Goal: Check status: Check status

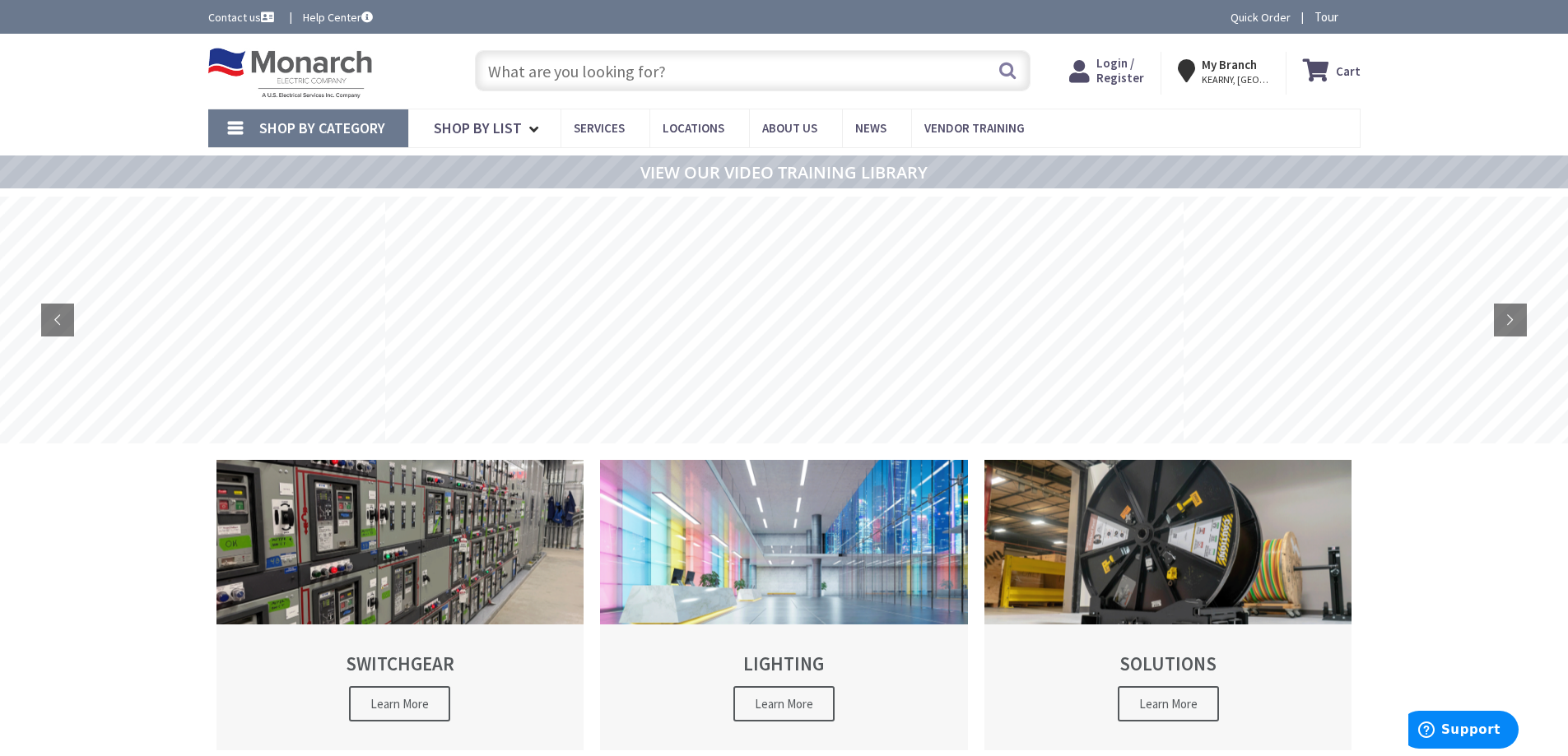
click at [1143, 69] on span "Login / Register" at bounding box center [1120, 69] width 48 height 30
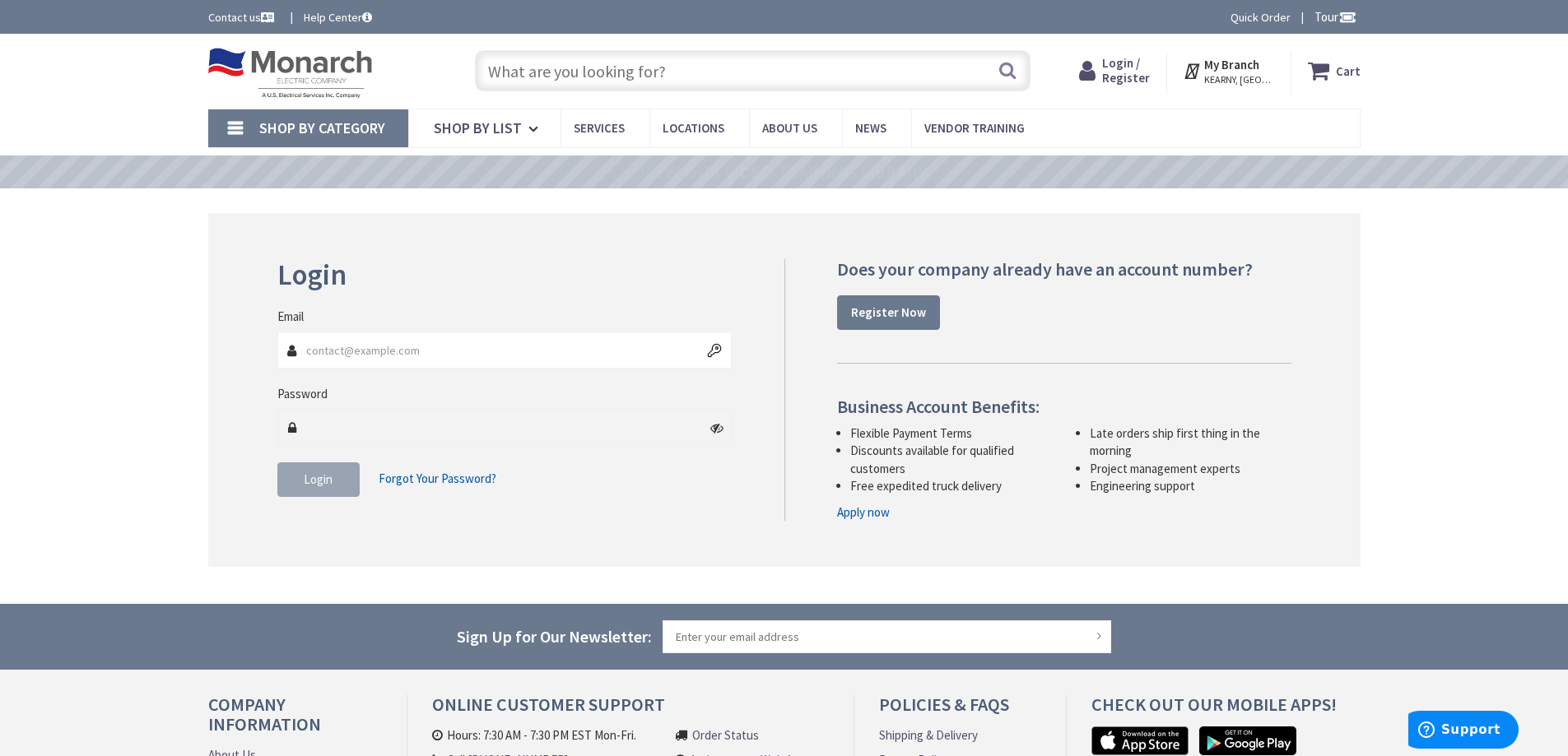
click at [405, 345] on input "Email" at bounding box center [505, 350] width 455 height 37
type input "[EMAIL_ADDRESS][DOMAIN_NAME]"
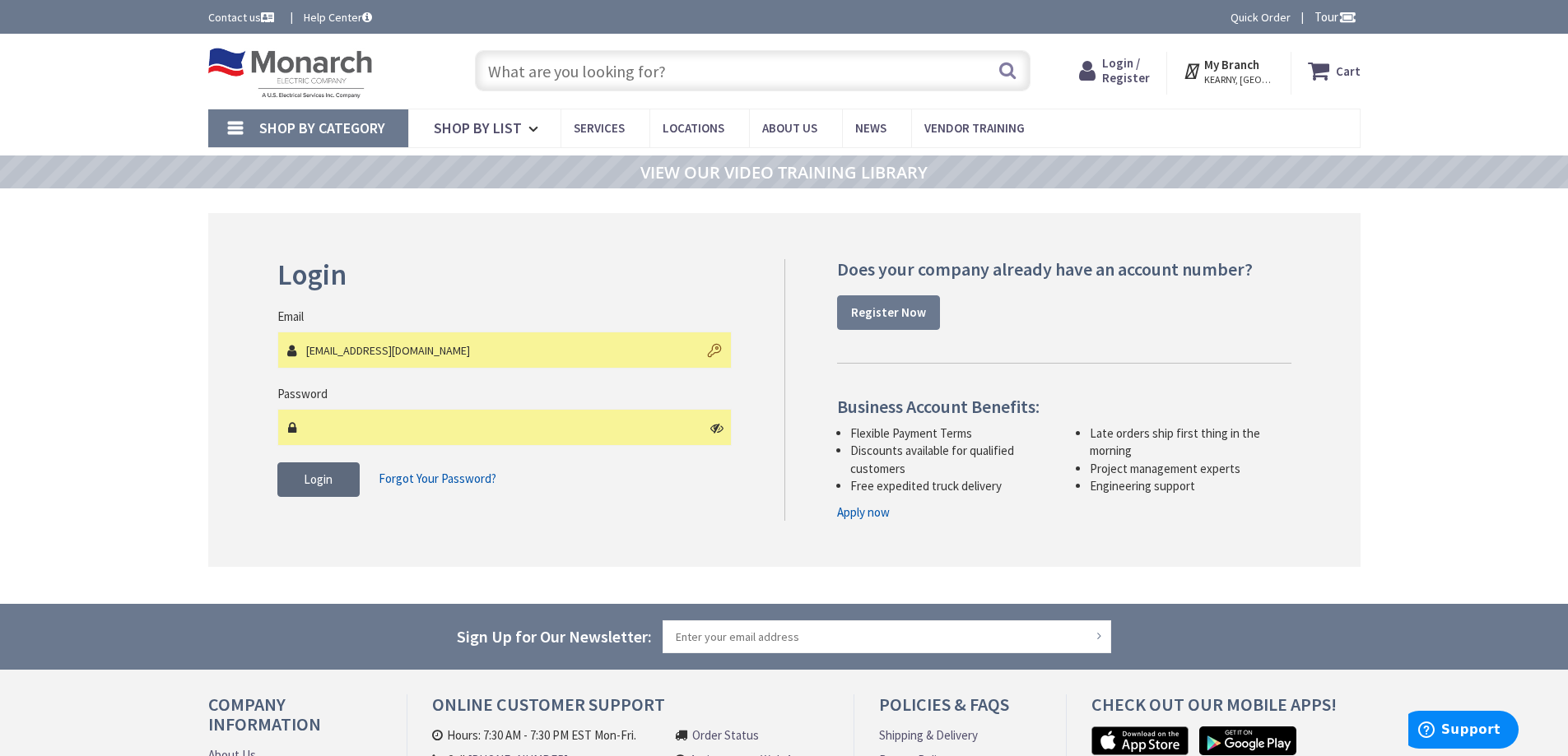
click at [332, 476] on span "Login" at bounding box center [318, 479] width 29 height 16
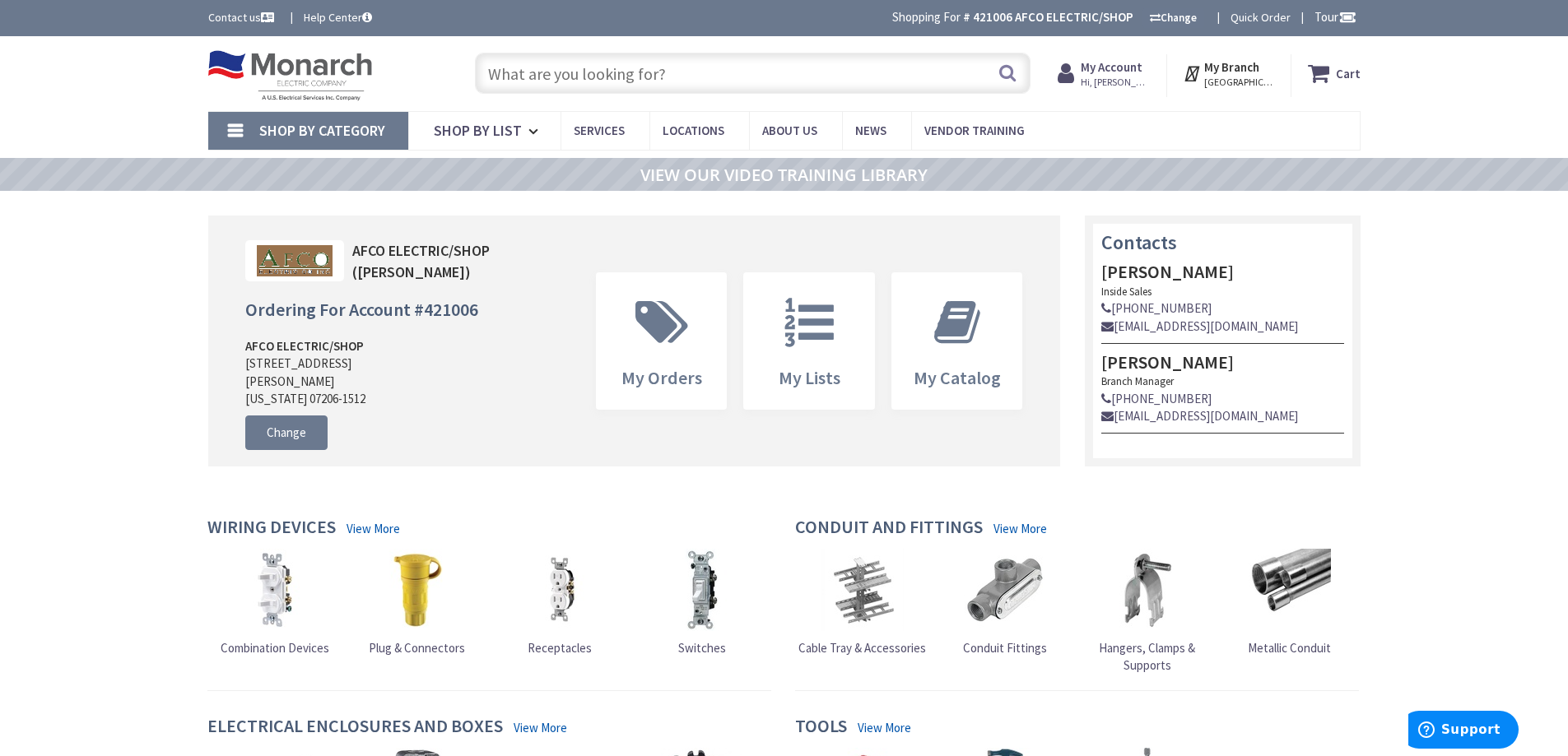
click at [622, 78] on input "text" at bounding box center [752, 73] width 556 height 41
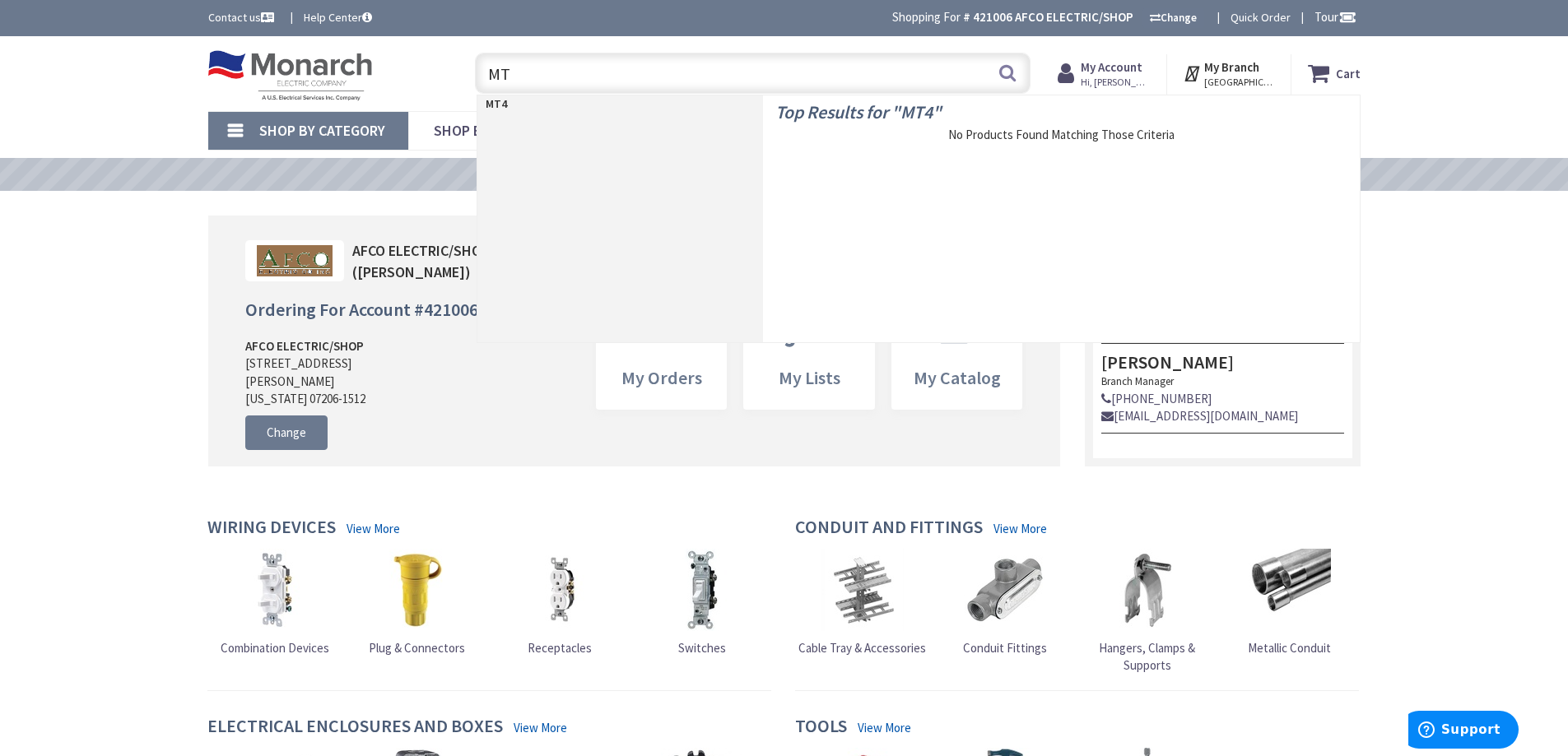
type input "M"
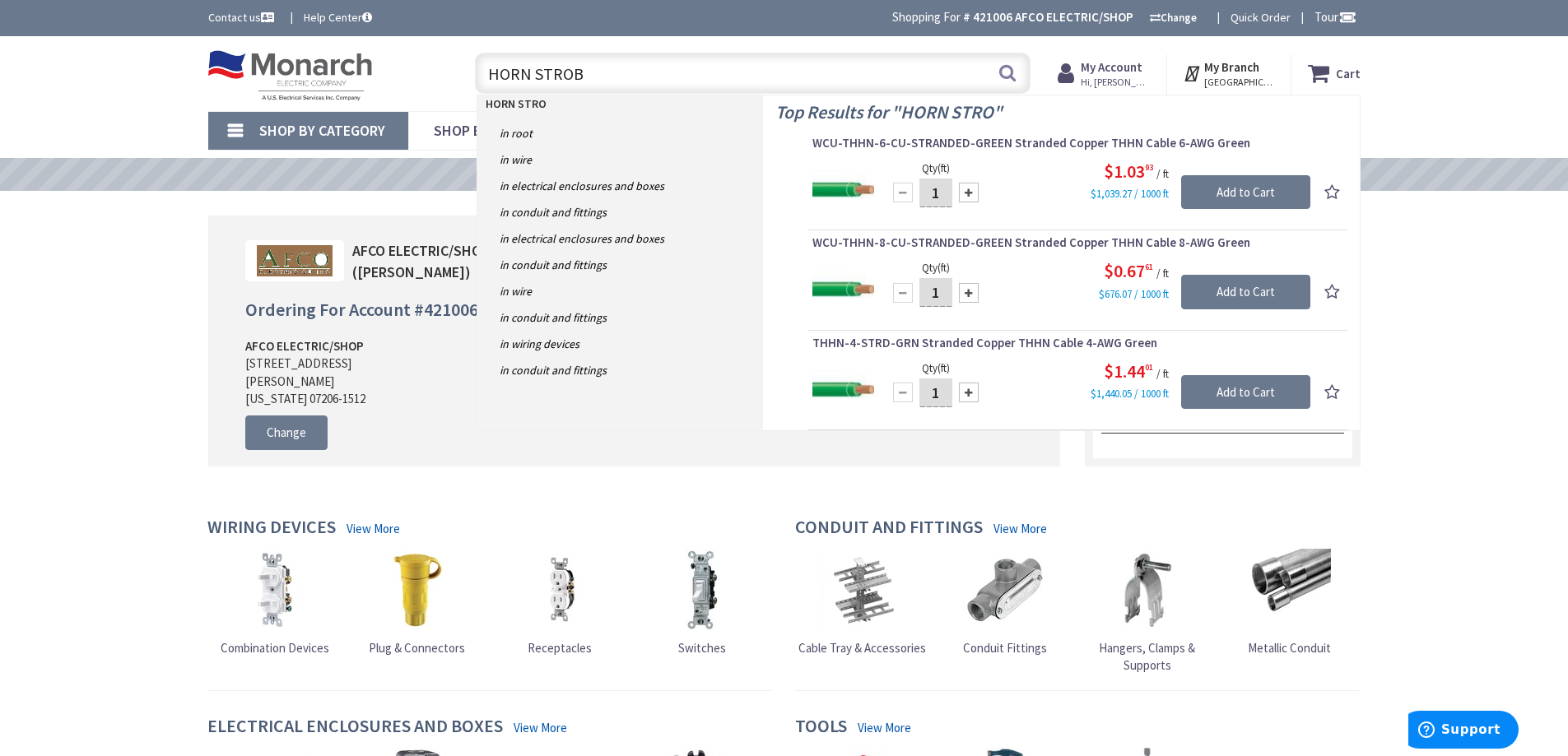
type input "HORN STROBE"
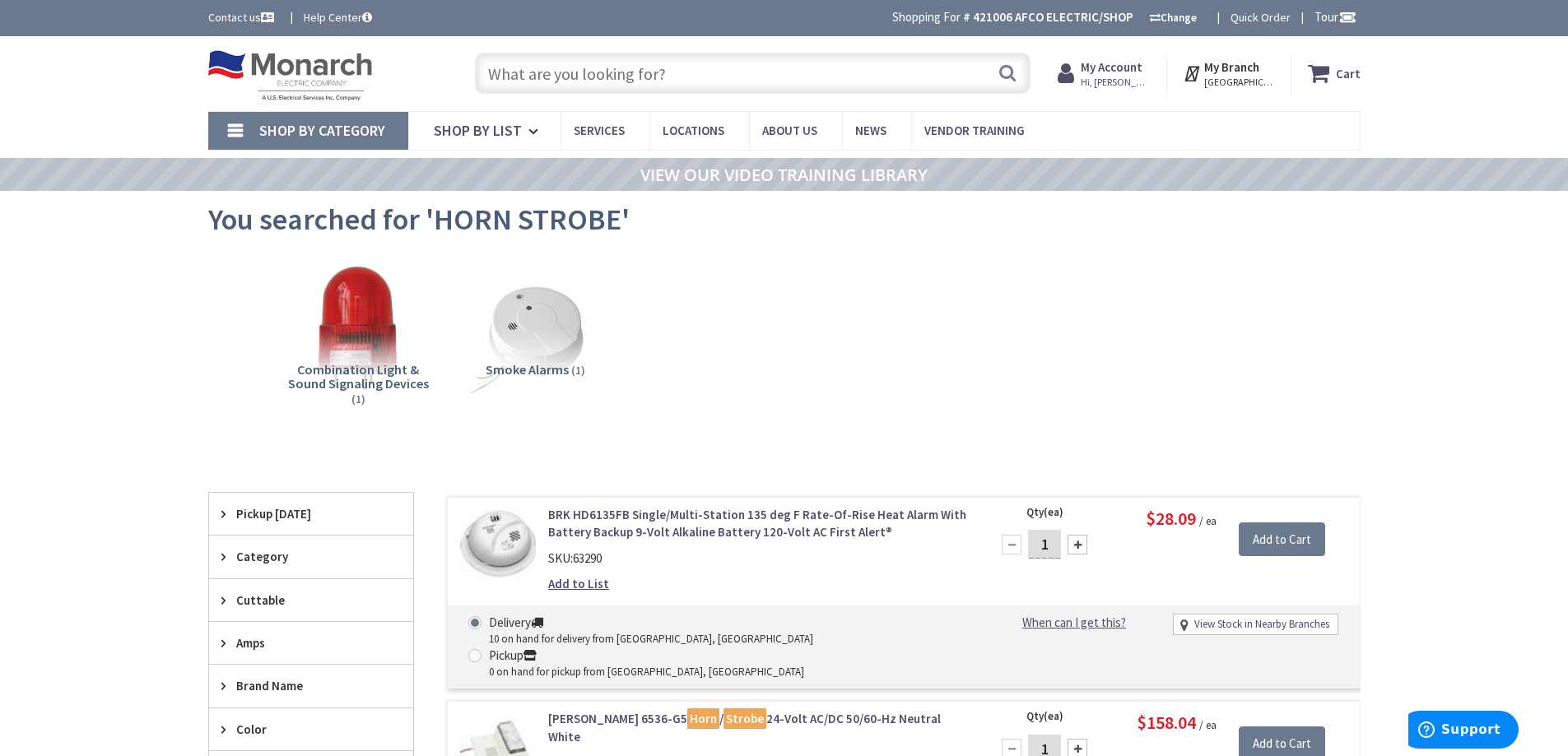
click at [1101, 70] on strong "My Account" at bounding box center [1112, 67] width 62 height 16
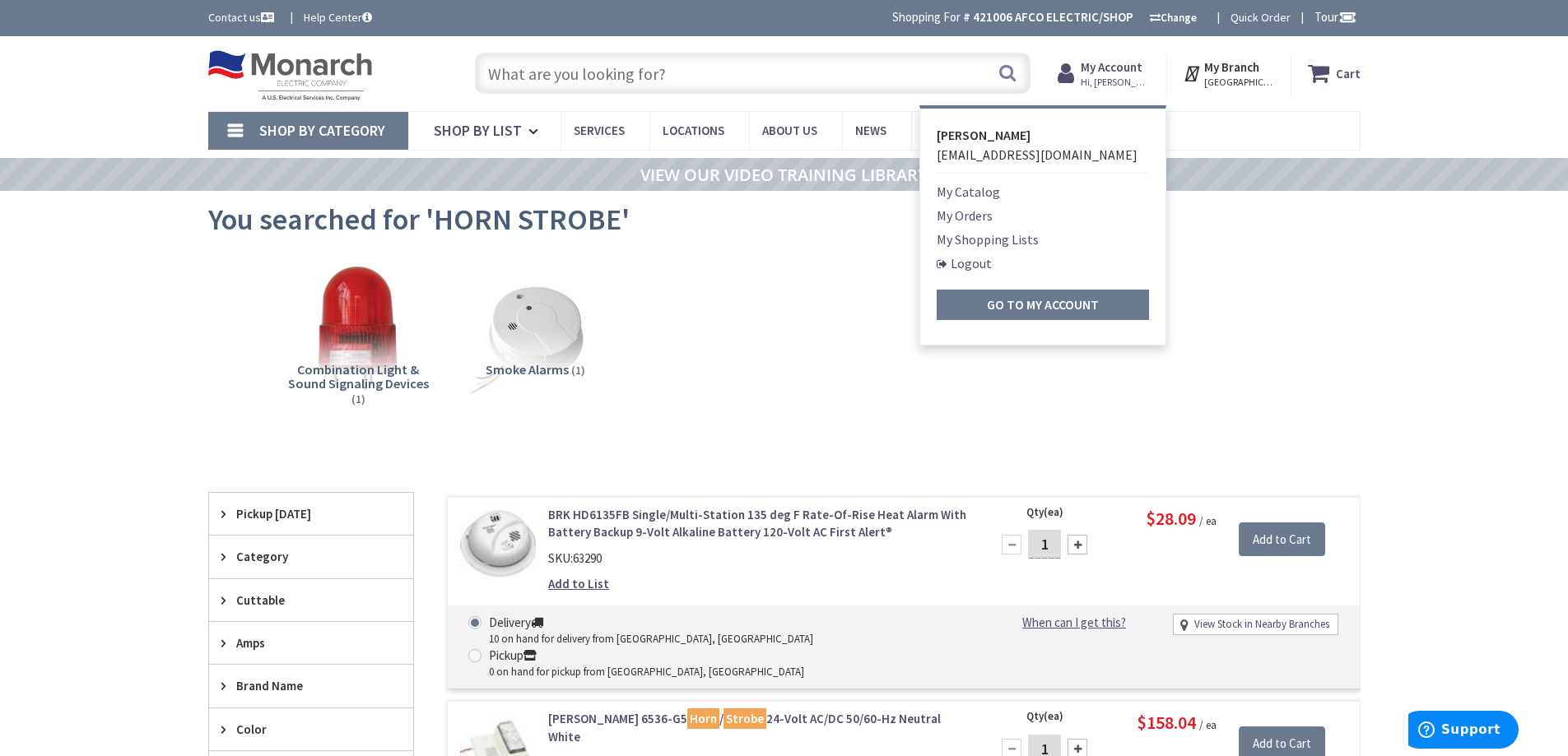
click at [977, 218] on link "My Orders" at bounding box center [964, 216] width 56 height 20
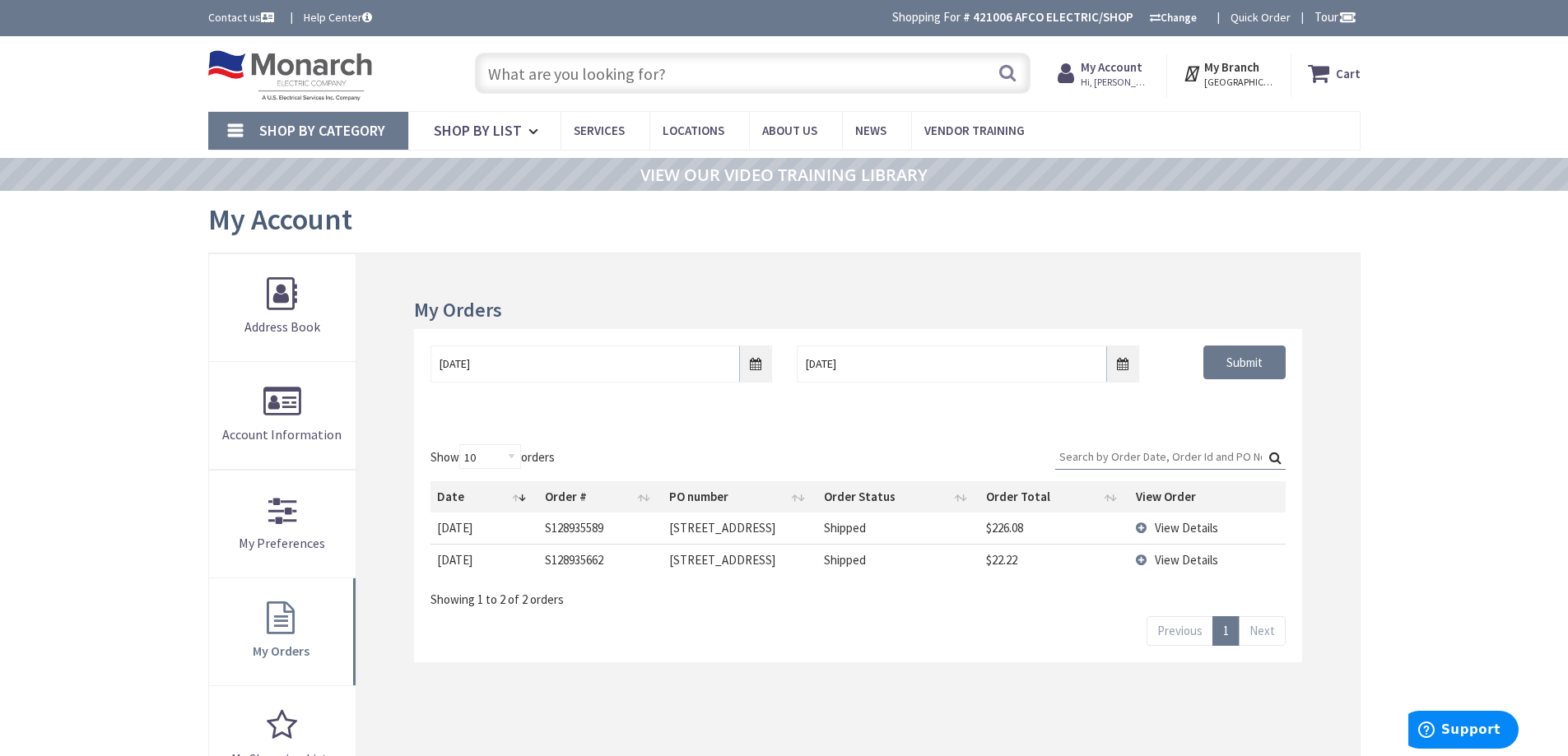
click at [1168, 532] on span "View Details" at bounding box center [1186, 527] width 63 height 16
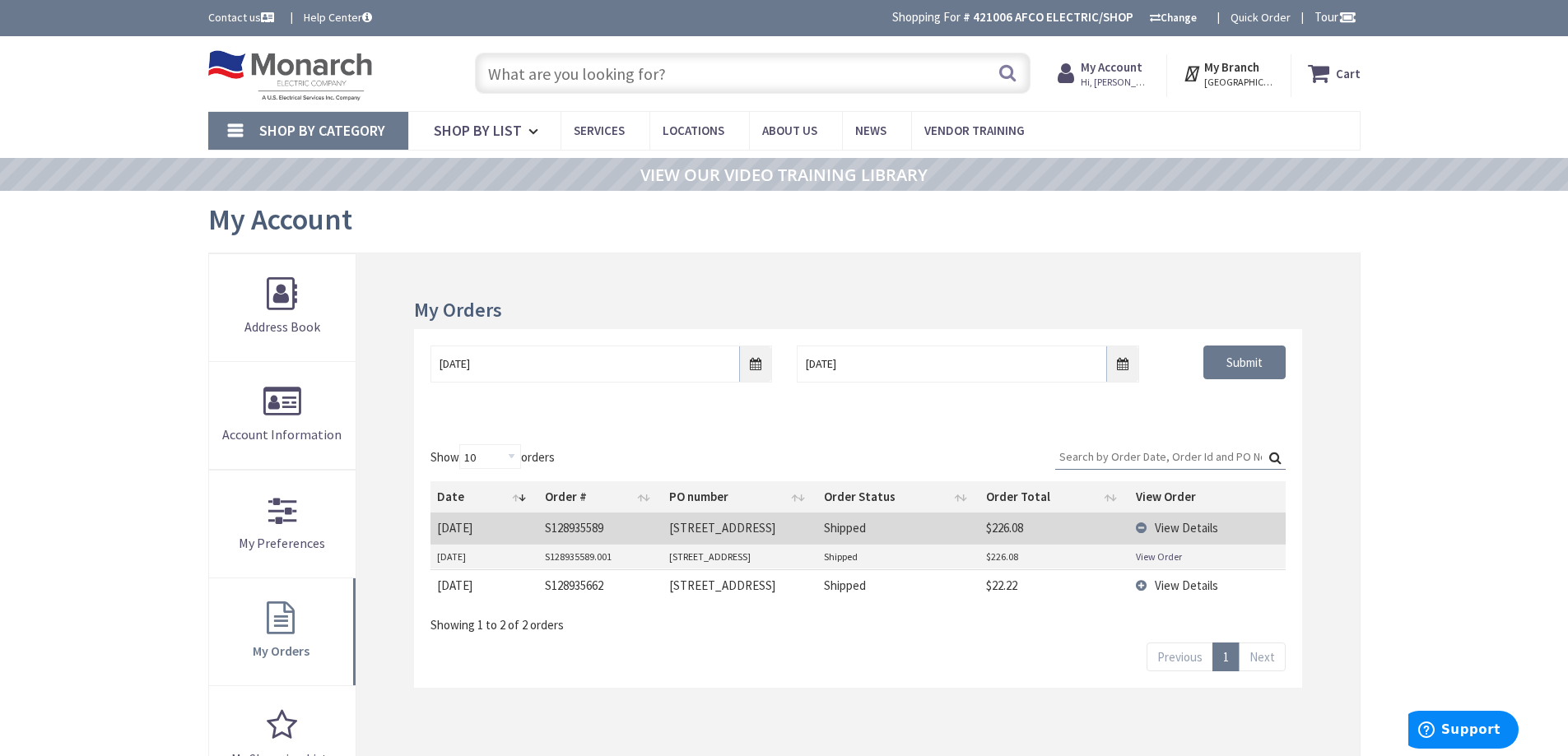
click at [602, 557] on td "S128935589.001" at bounding box center [601, 557] width 125 height 25
click at [710, 558] on td "246 SECOND ST" at bounding box center [740, 557] width 154 height 25
click at [1175, 557] on link "View Order" at bounding box center [1158, 556] width 46 height 14
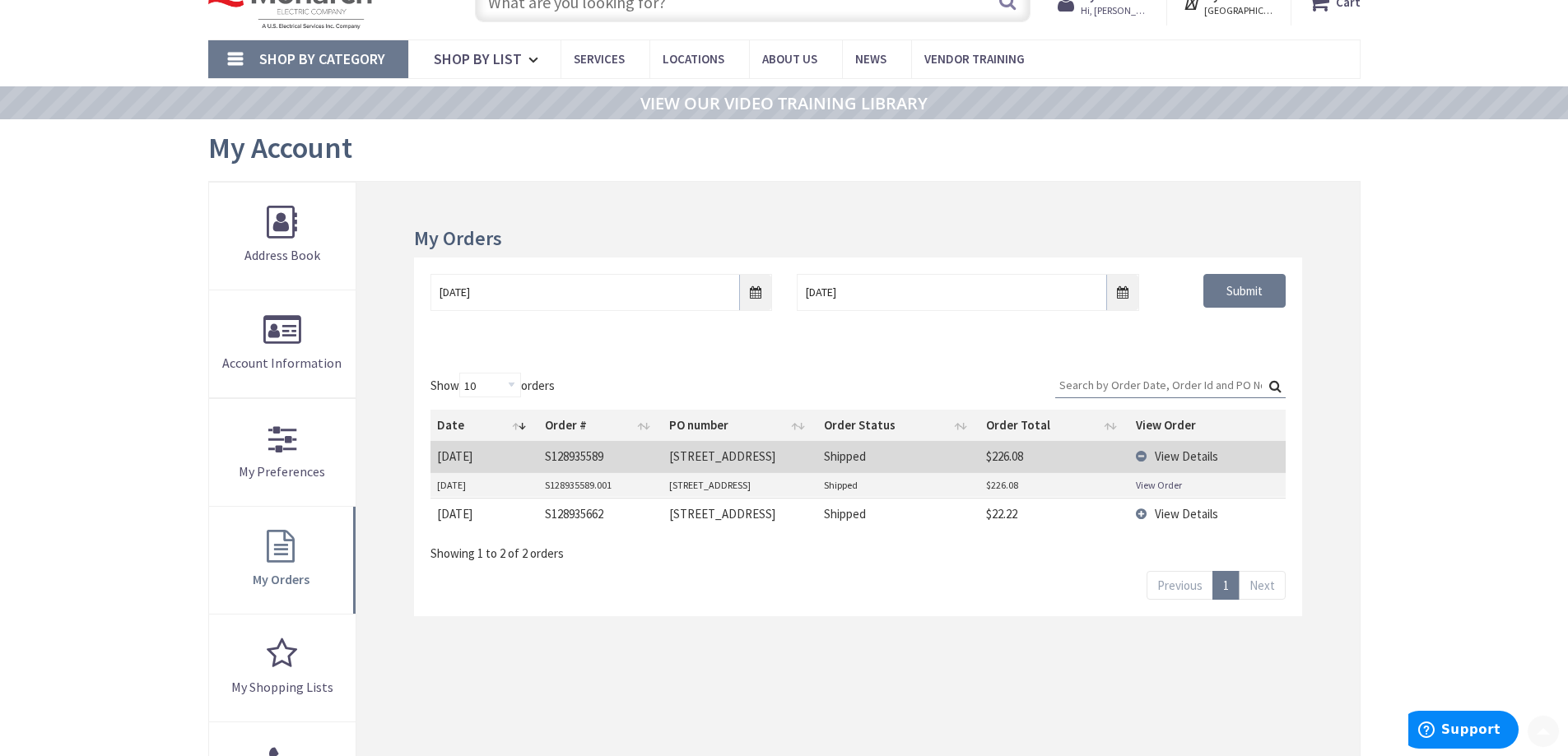
scroll to position [247, 0]
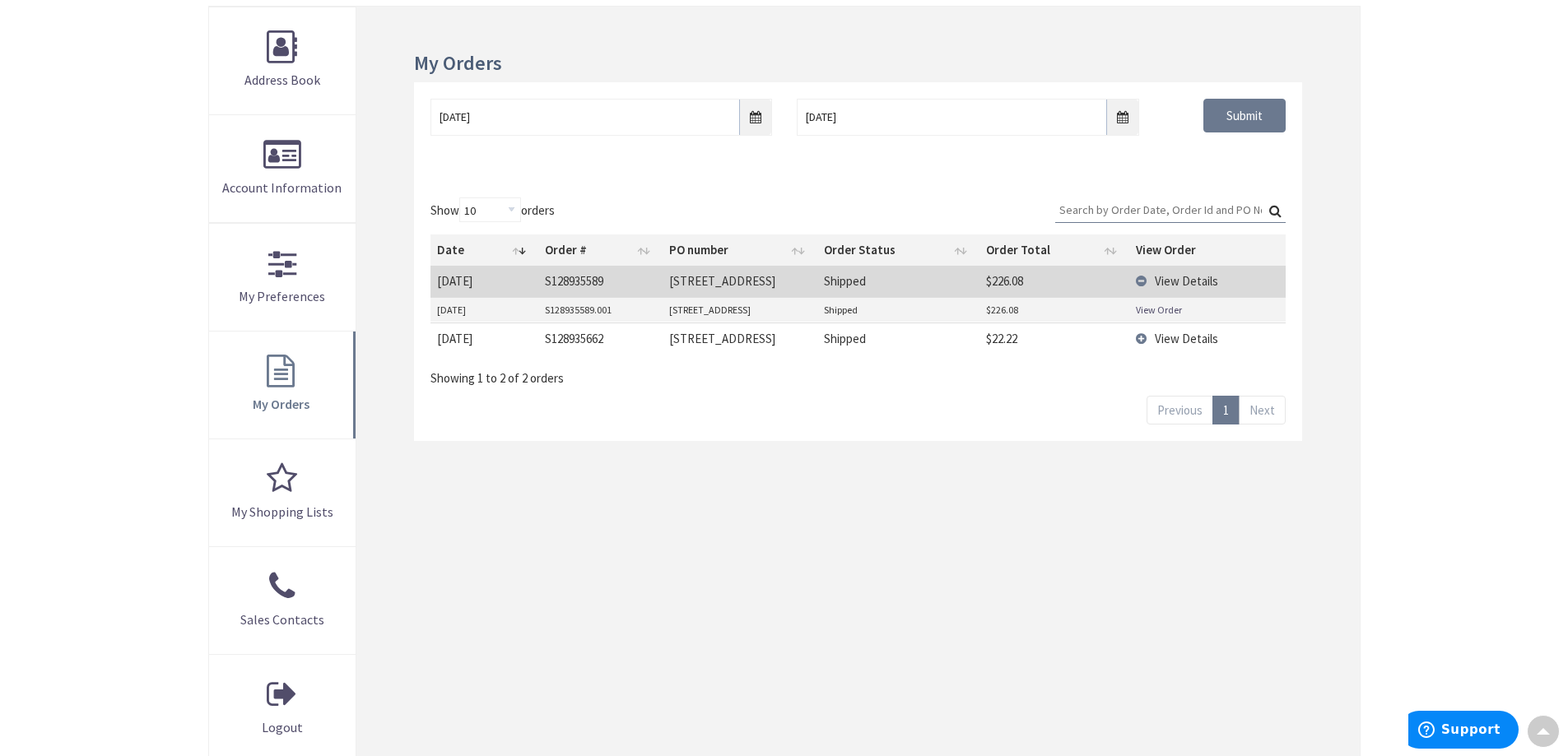
click at [1158, 338] on span "View Details" at bounding box center [1186, 338] width 63 height 16
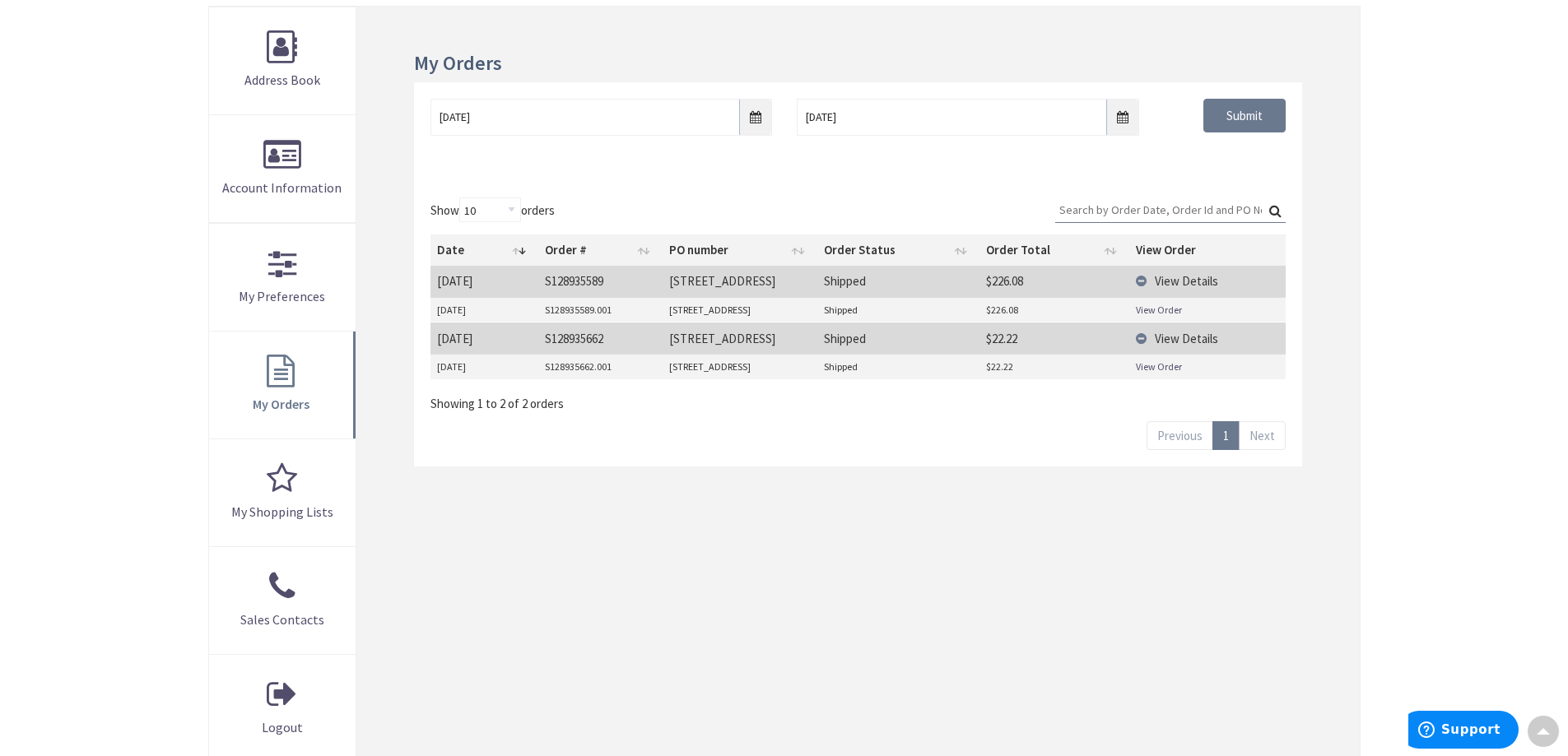
click at [1158, 338] on span "View Details" at bounding box center [1186, 338] width 63 height 16
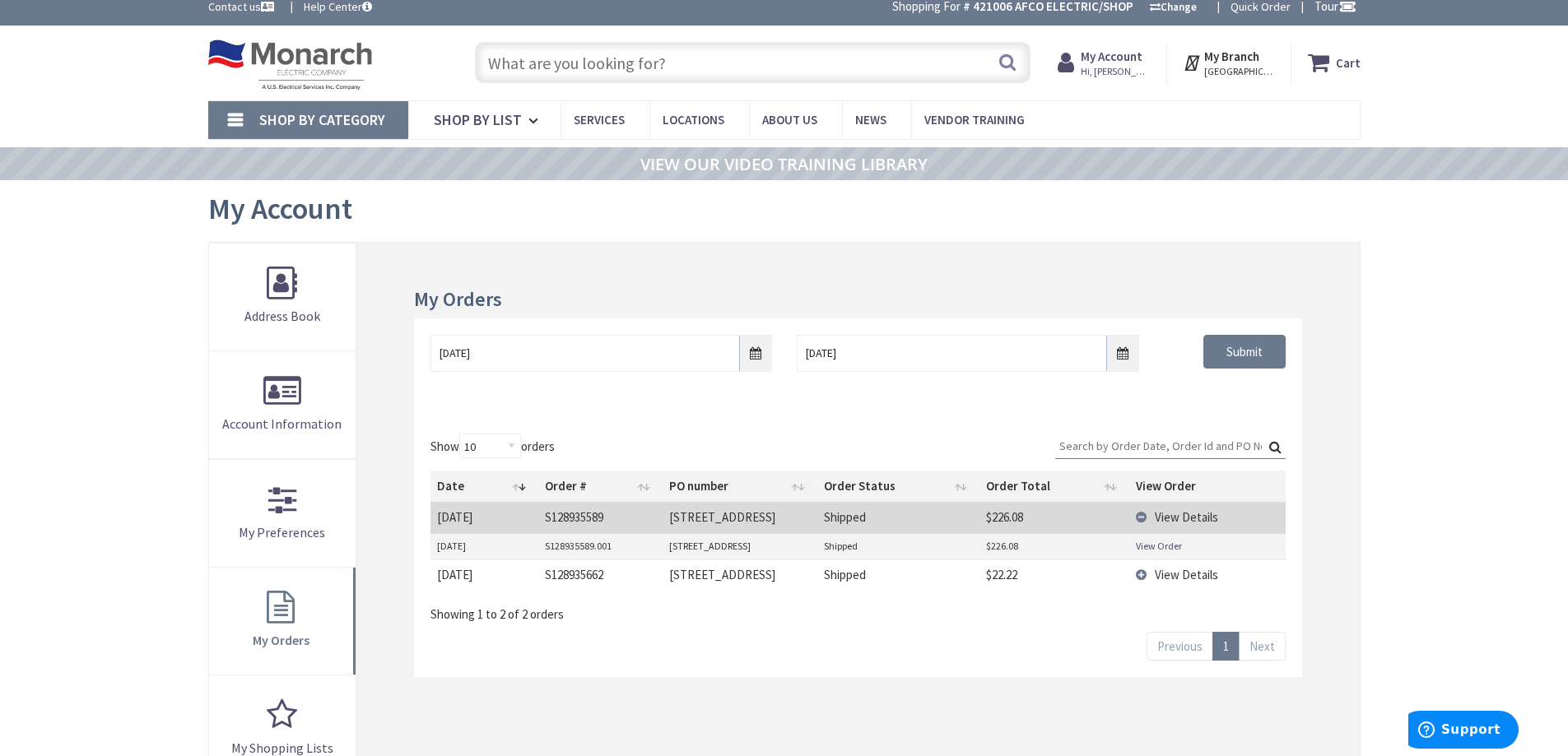
scroll to position [0, 0]
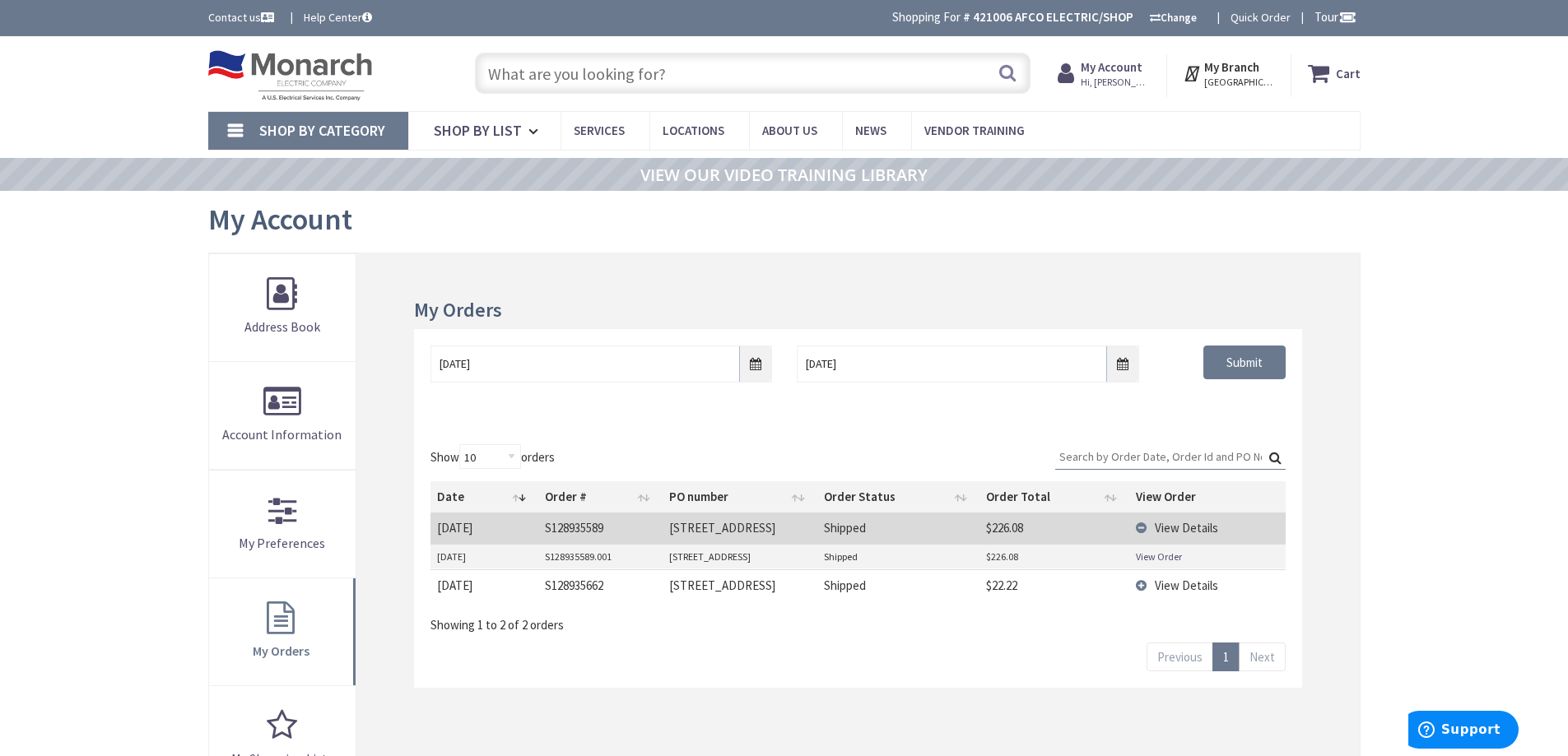
click at [493, 82] on input "text" at bounding box center [752, 73] width 556 height 41
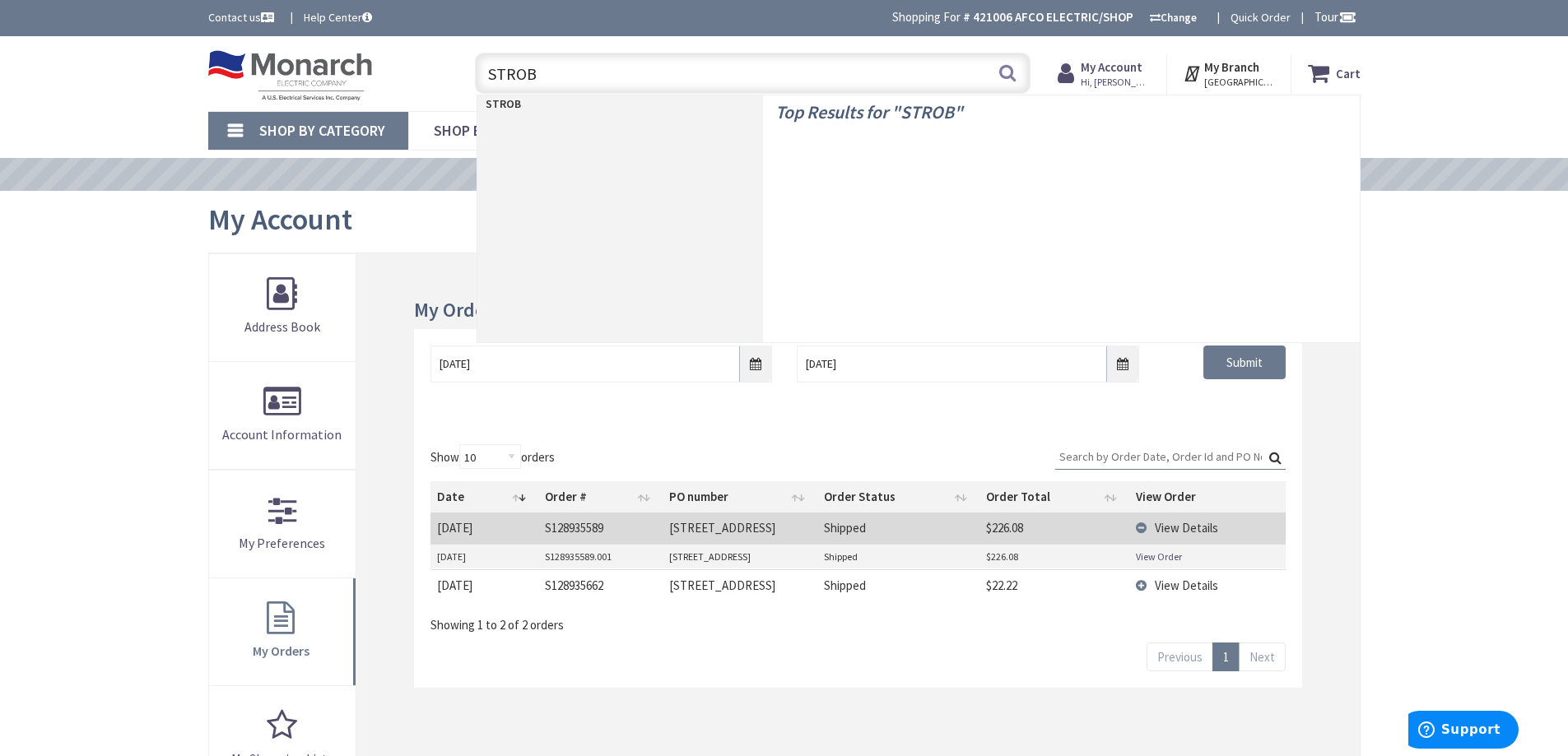
type input "STROBE"
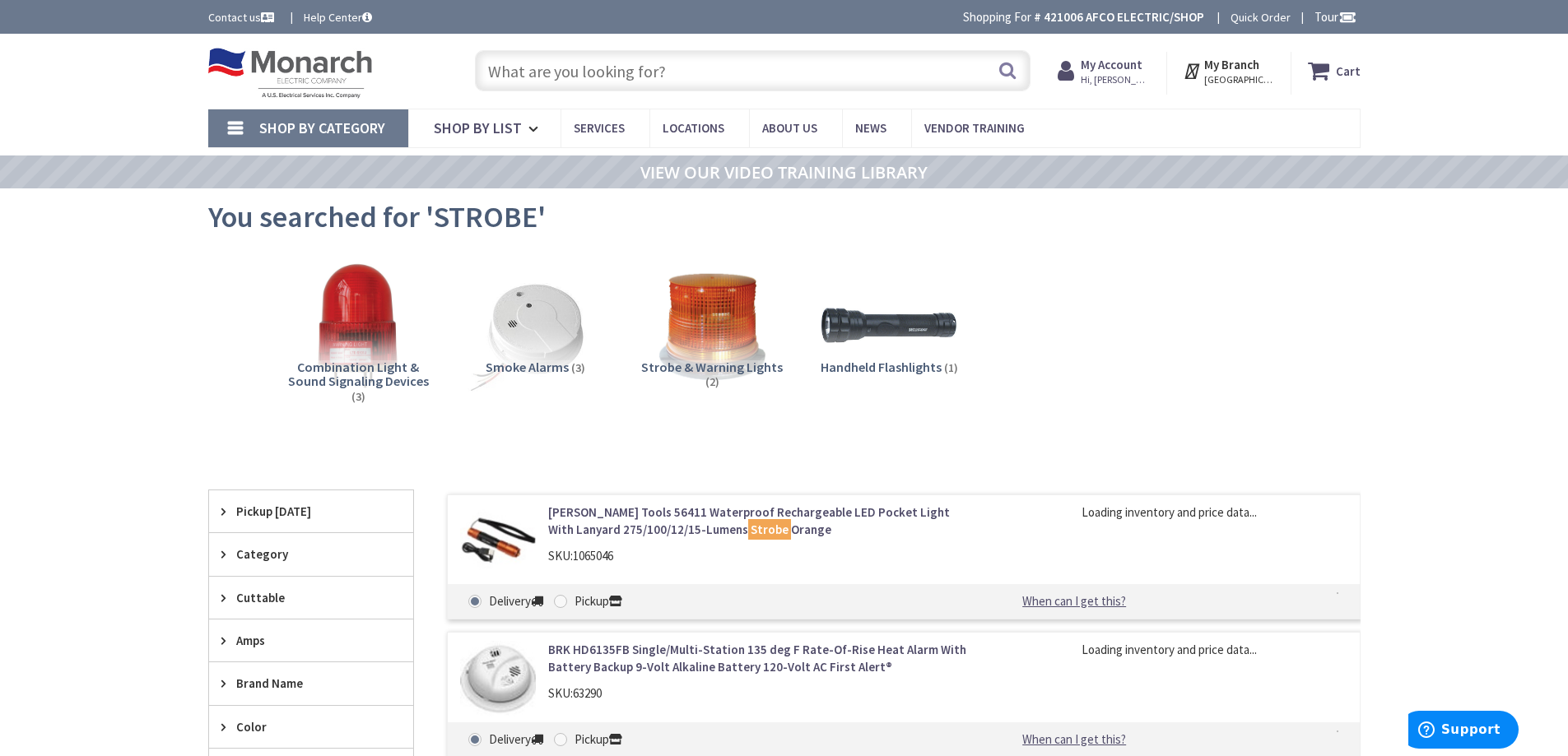
click at [690, 367] on span "Strobe & Warning Lights" at bounding box center [711, 367] width 142 height 16
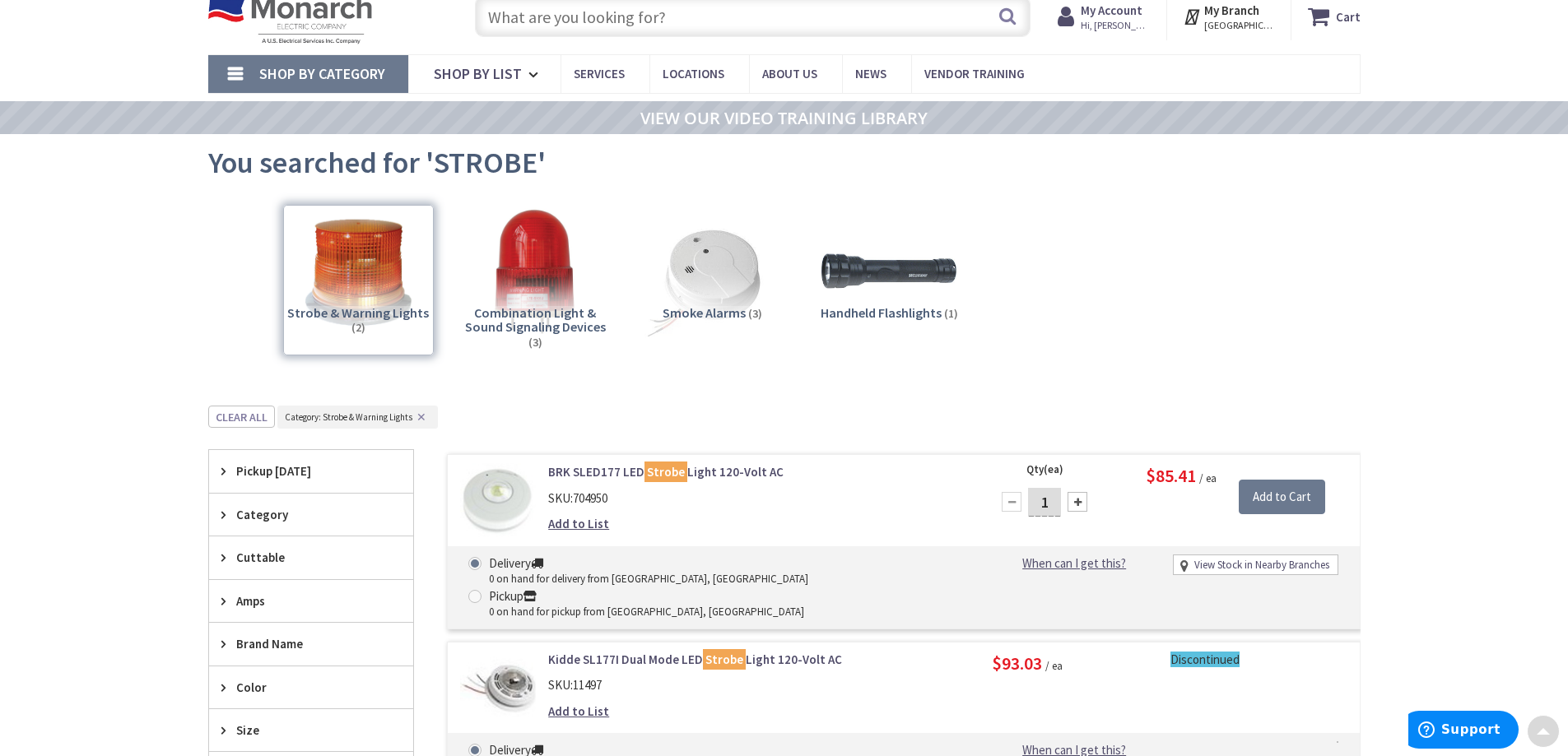
scroll to position [48, 0]
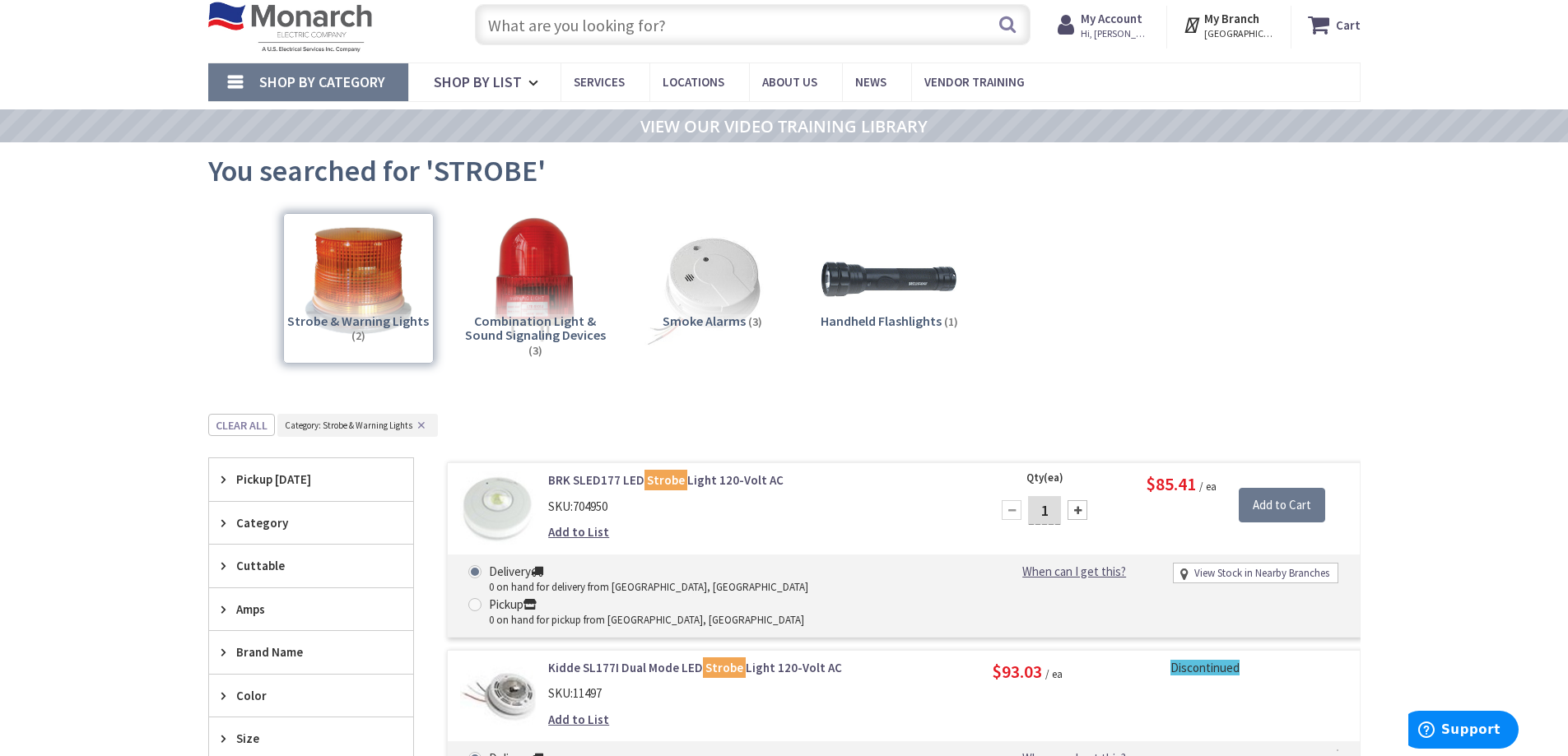
click at [368, 87] on span "Shop By Category" at bounding box center [323, 81] width 126 height 19
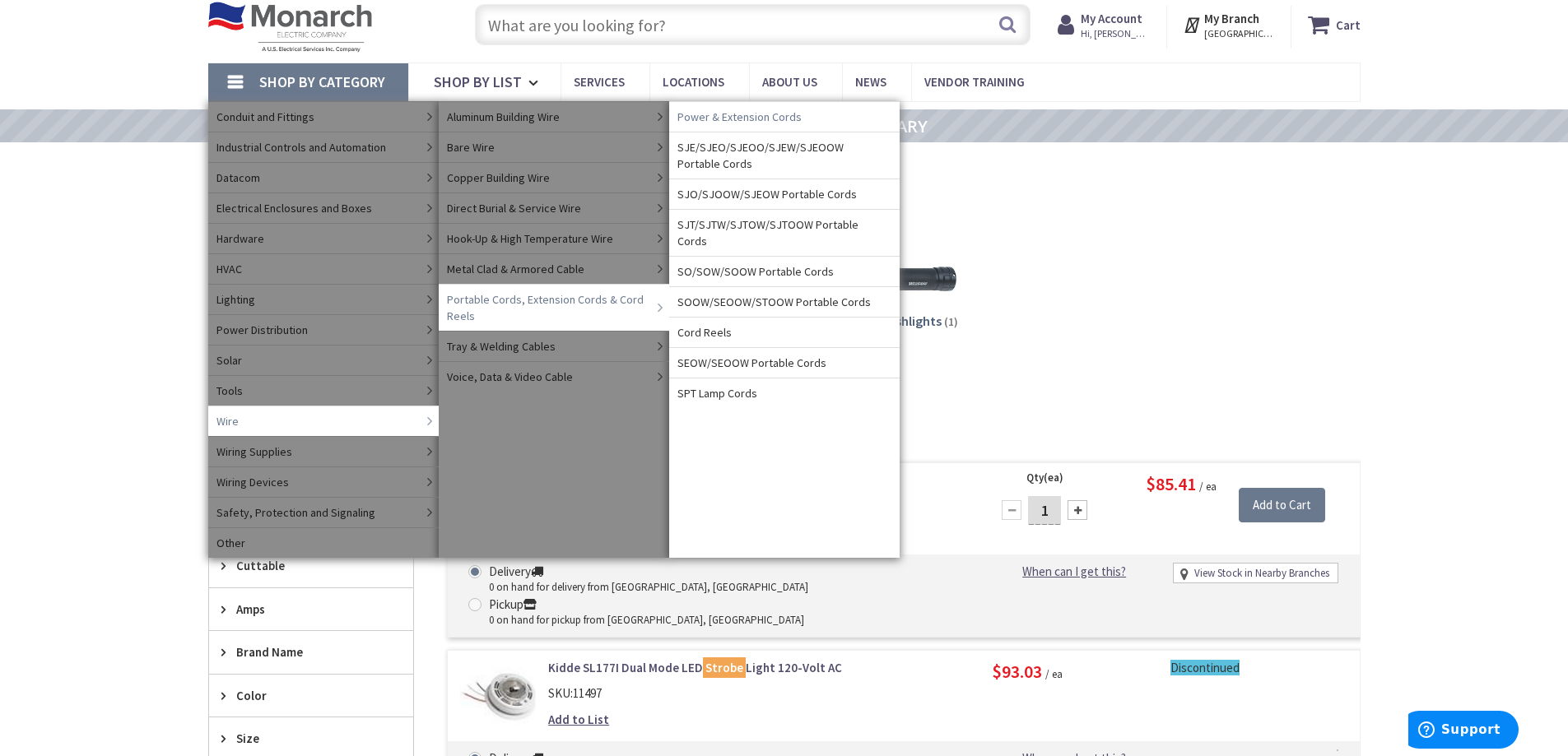
click at [738, 116] on span "Power & Extension Cords" at bounding box center [740, 117] width 124 height 16
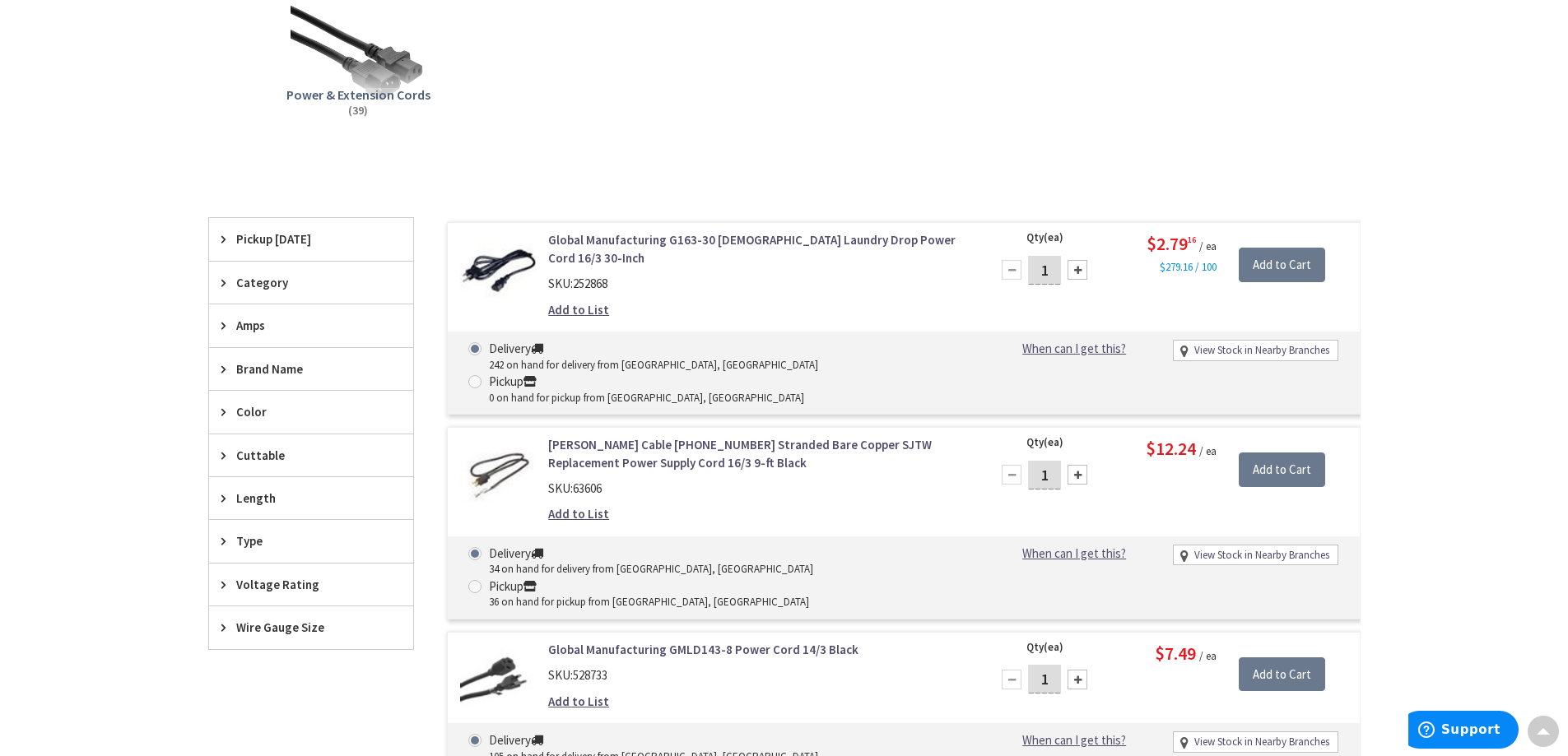
scroll to position [332, 0]
click at [272, 625] on span "Wire Gauge Size" at bounding box center [303, 628] width 134 height 17
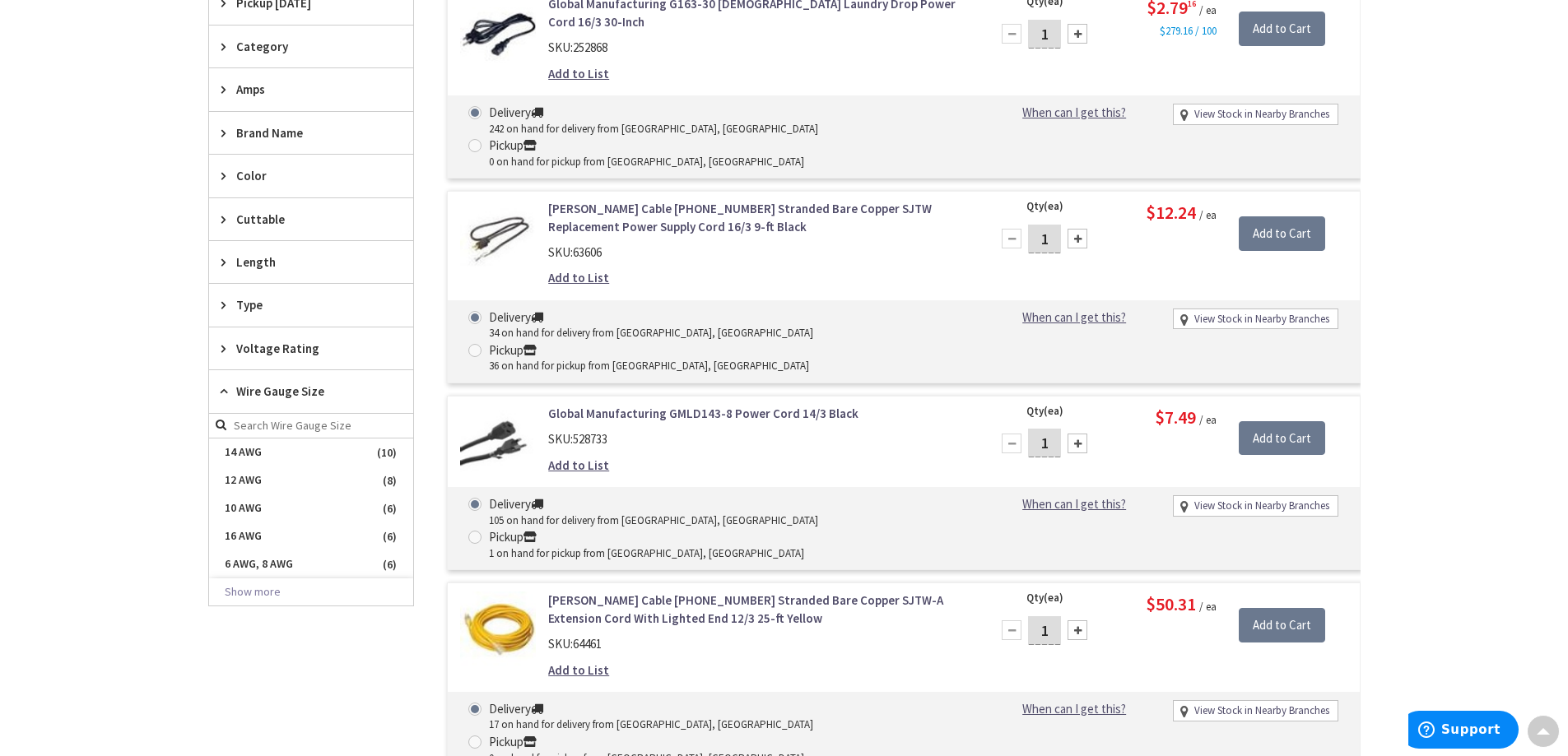
scroll to position [579, 0]
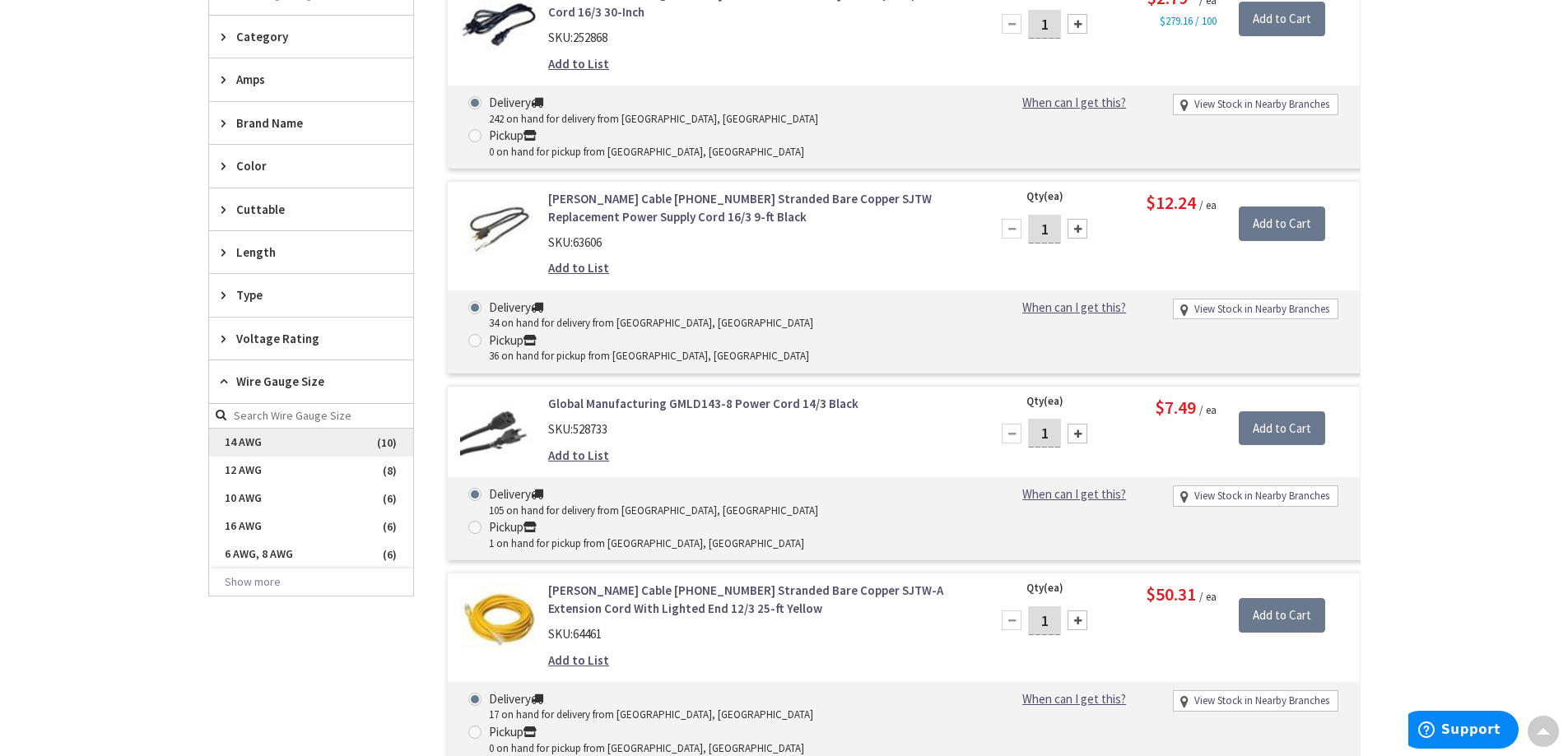
click at [251, 440] on span "14 AWG" at bounding box center [311, 442] width 204 height 28
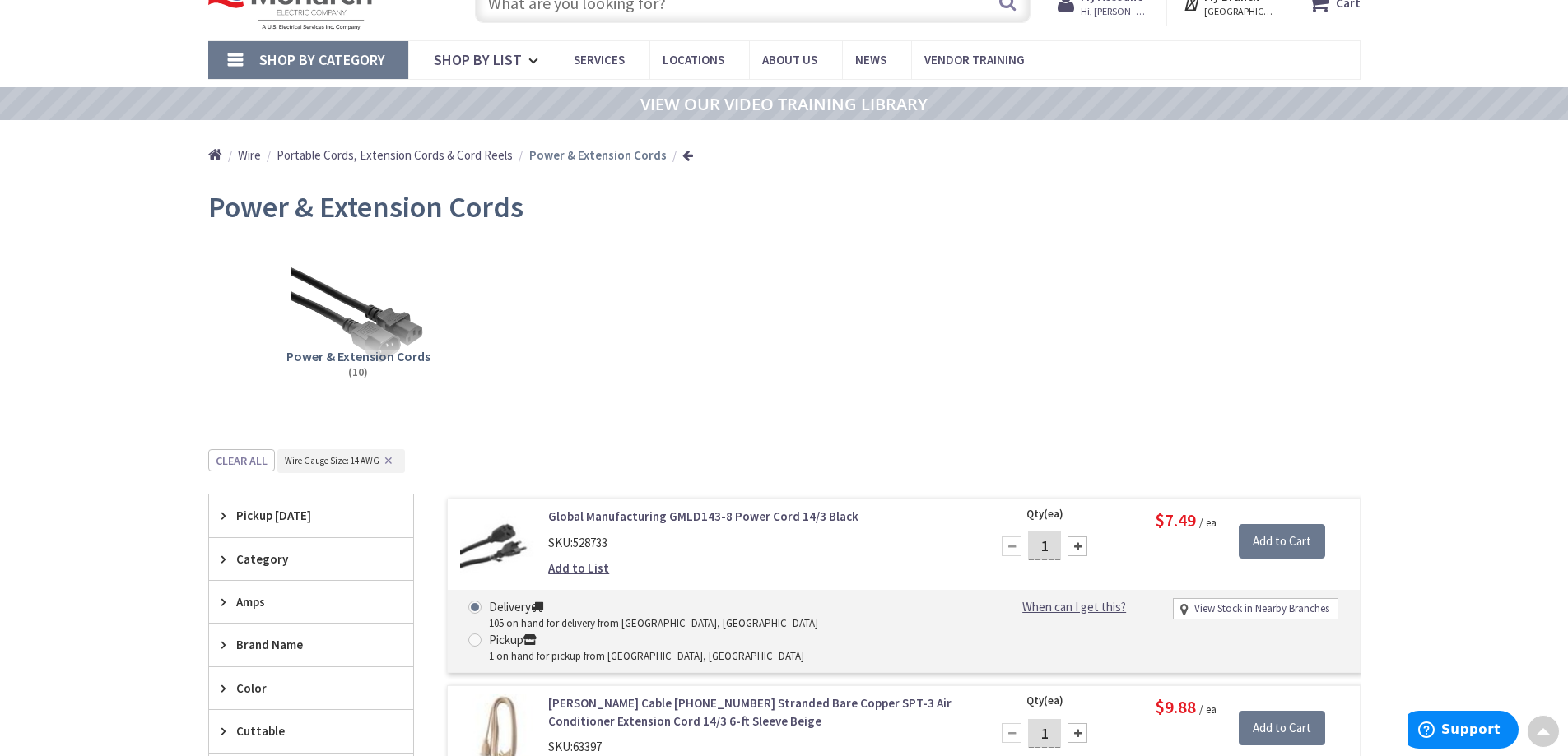
scroll to position [0, 0]
